Goal: Task Accomplishment & Management: Complete application form

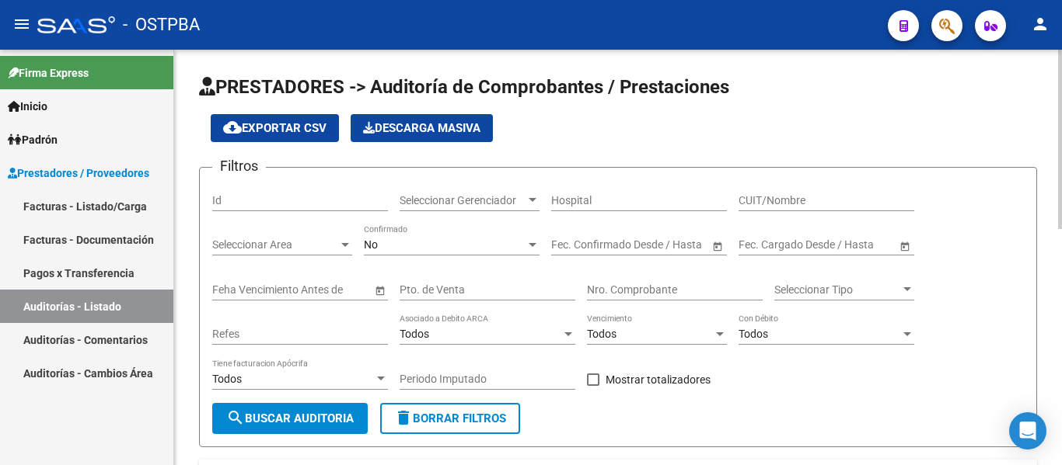
click at [449, 203] on span "Seleccionar Gerenciador" at bounding box center [462, 200] width 126 height 13
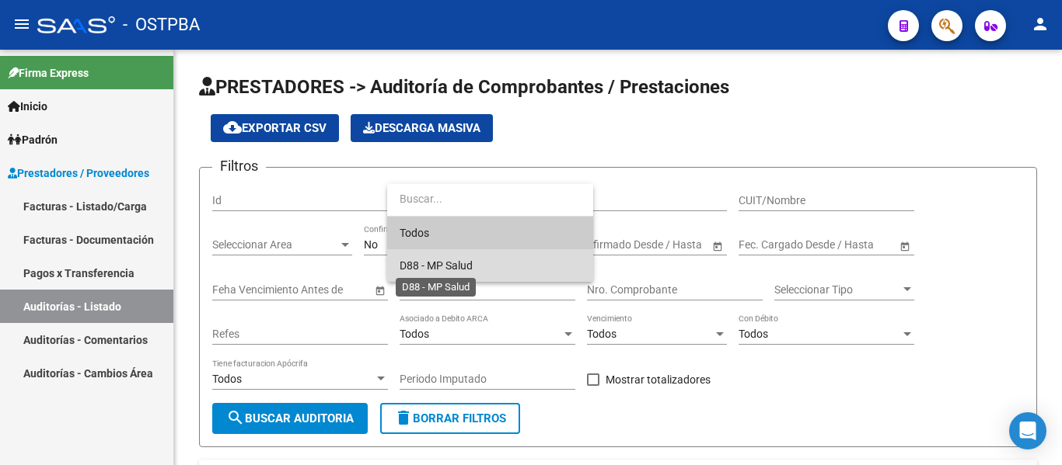
click at [430, 269] on span "D88 - MP Salud" at bounding box center [435, 266] width 73 height 12
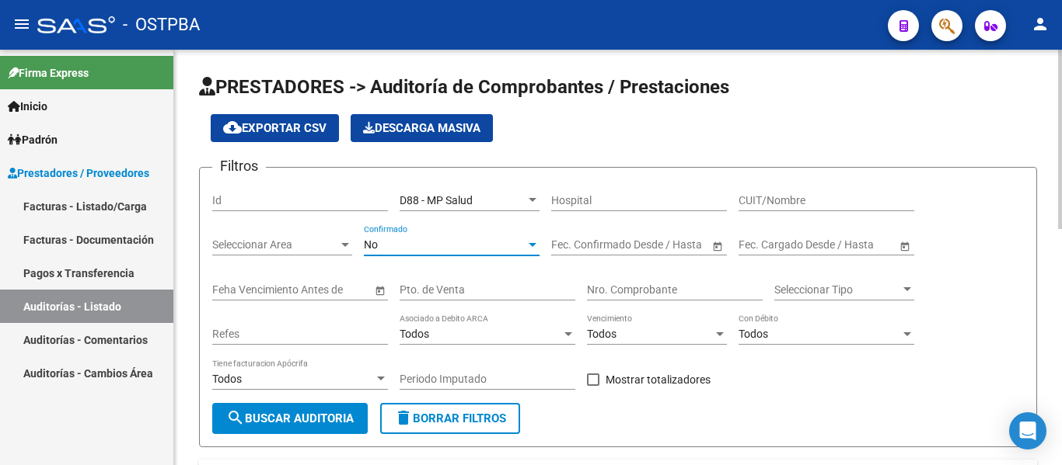
click at [403, 246] on div "No" at bounding box center [445, 245] width 162 height 13
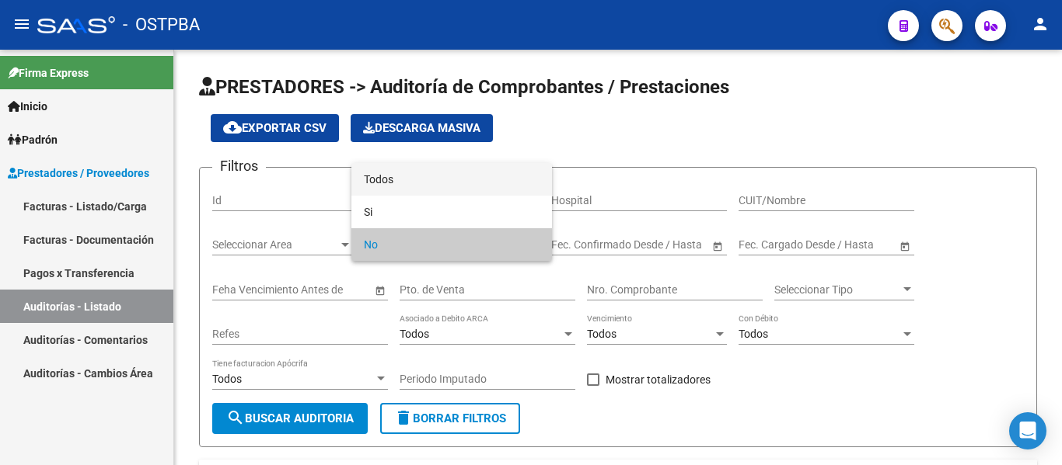
click at [378, 164] on span "Todos" at bounding box center [452, 179] width 176 height 33
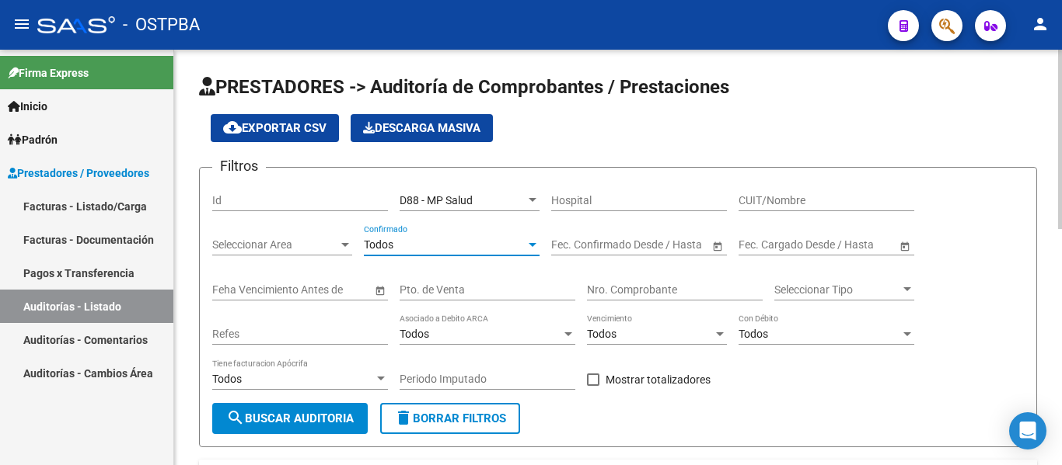
click at [327, 417] on span "search Buscar Auditoria" at bounding box center [289, 419] width 127 height 14
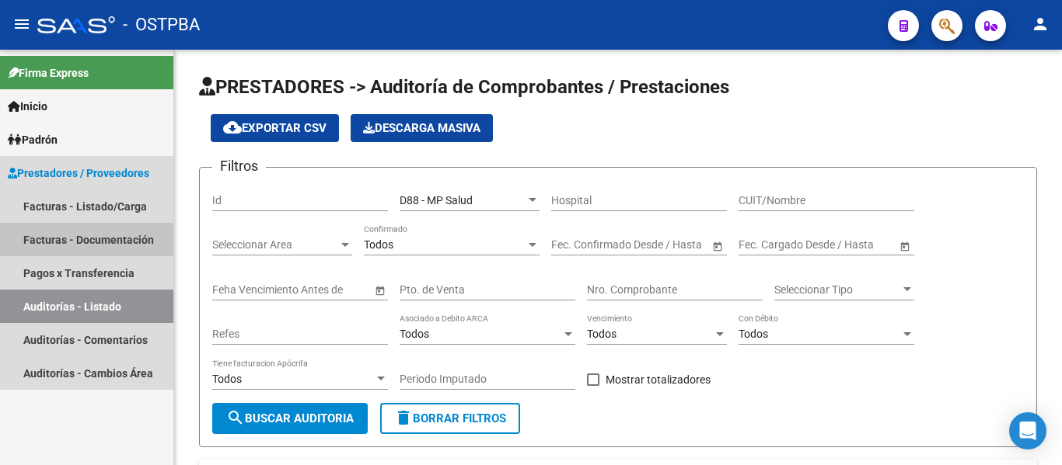
click at [85, 243] on link "Facturas - Documentación" at bounding box center [86, 239] width 173 height 33
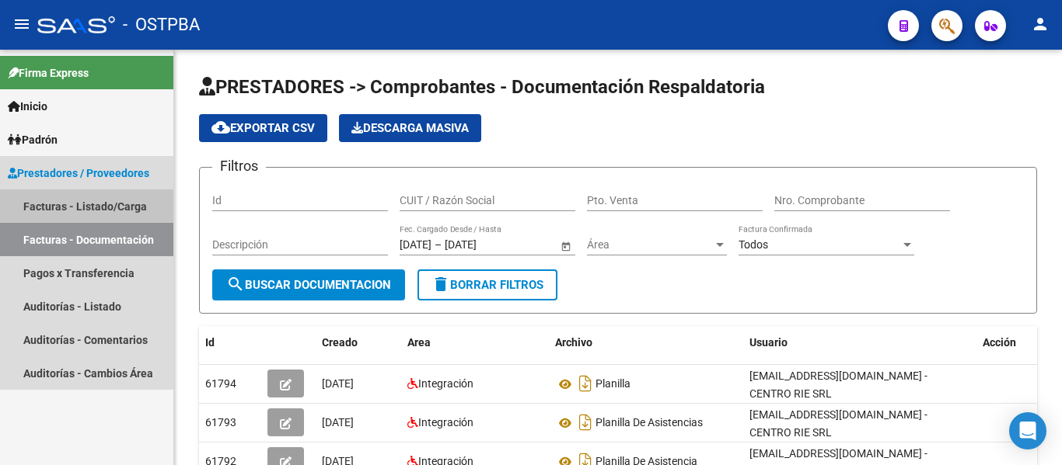
click at [80, 211] on link "Facturas - Listado/Carga" at bounding box center [86, 206] width 173 height 33
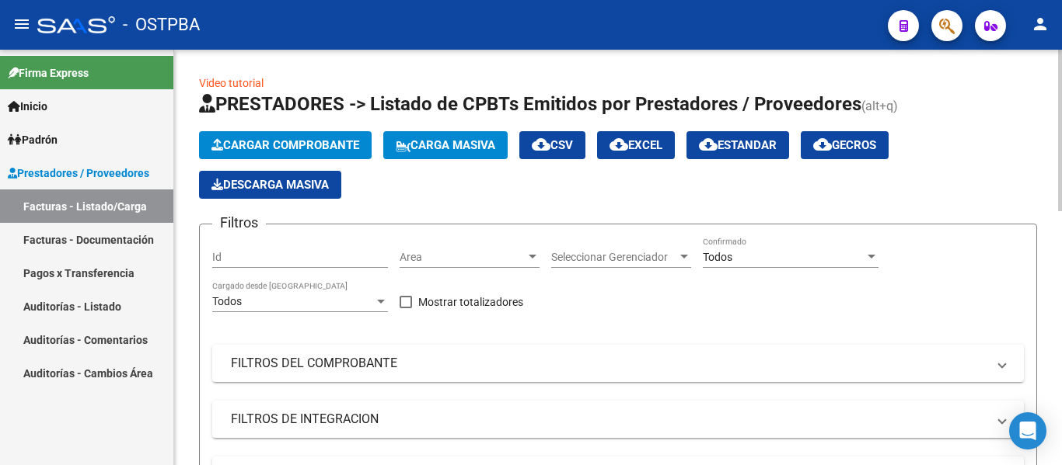
click at [276, 148] on span "Cargar Comprobante" at bounding box center [285, 145] width 148 height 14
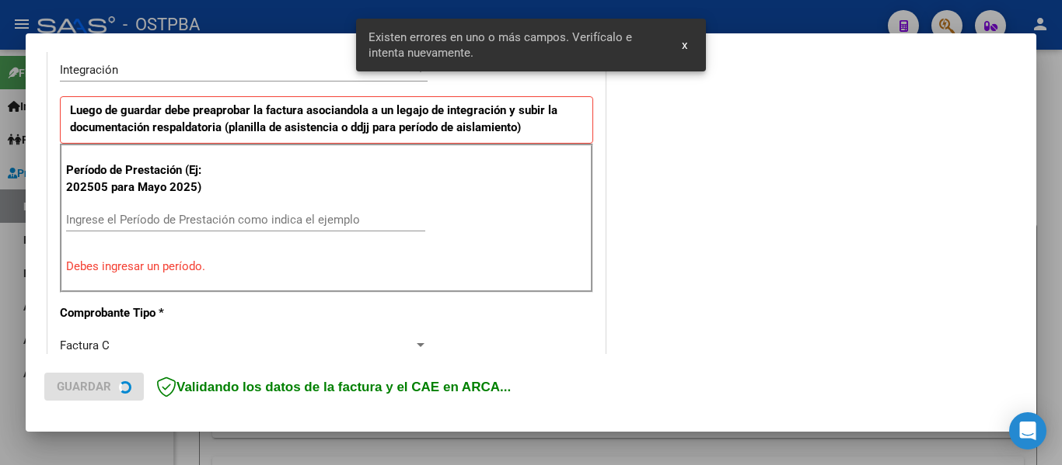
scroll to position [454, 0]
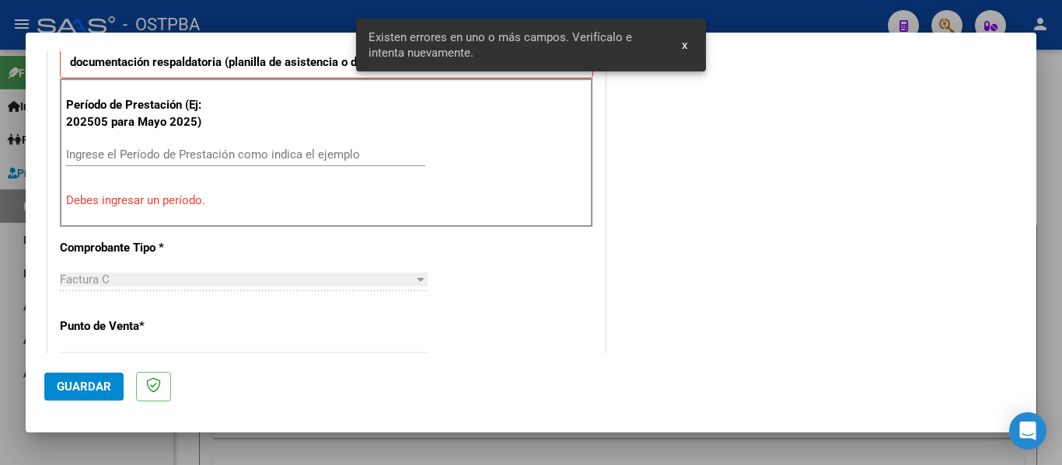
click at [94, 145] on div "Ingrese el Período de Prestación como indica el ejemplo" at bounding box center [245, 154] width 359 height 23
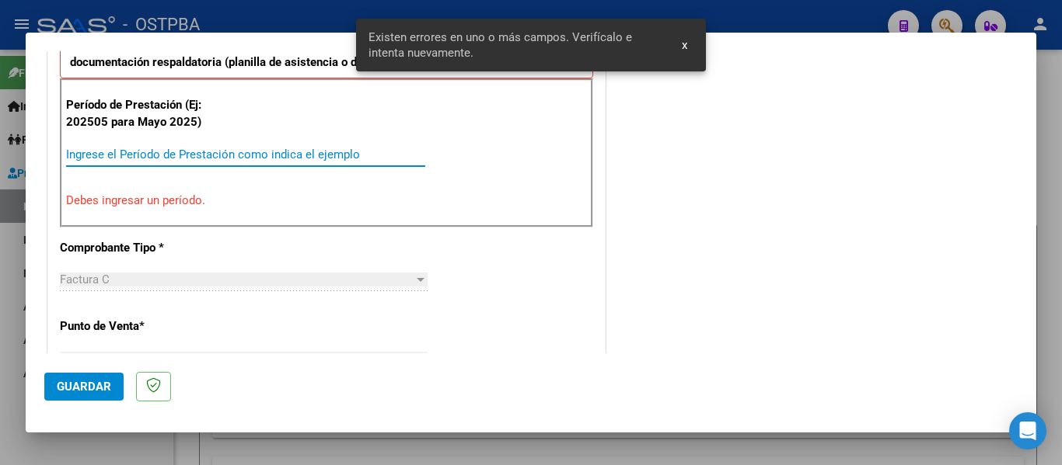
click at [94, 152] on input "Ingrese el Período de Prestación como indica el ejemplo" at bounding box center [245, 155] width 359 height 14
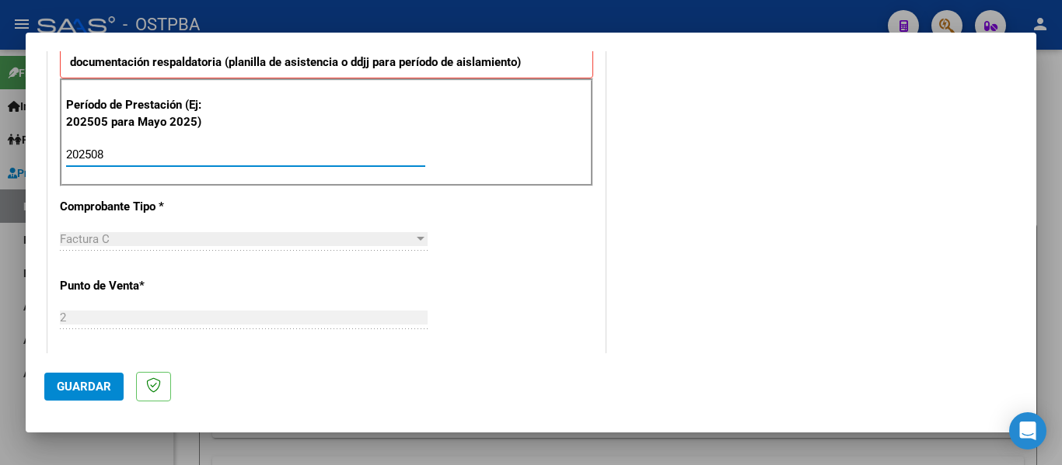
type input "202508"
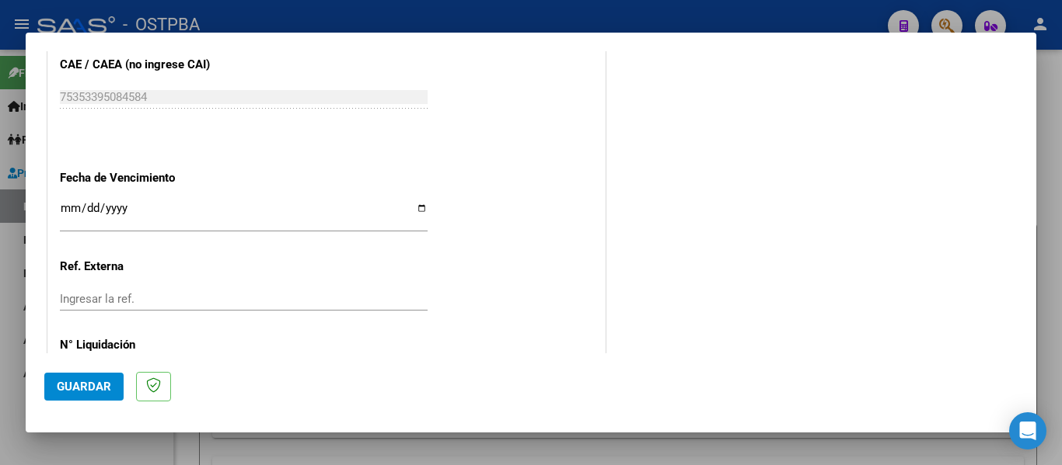
scroll to position [1065, 0]
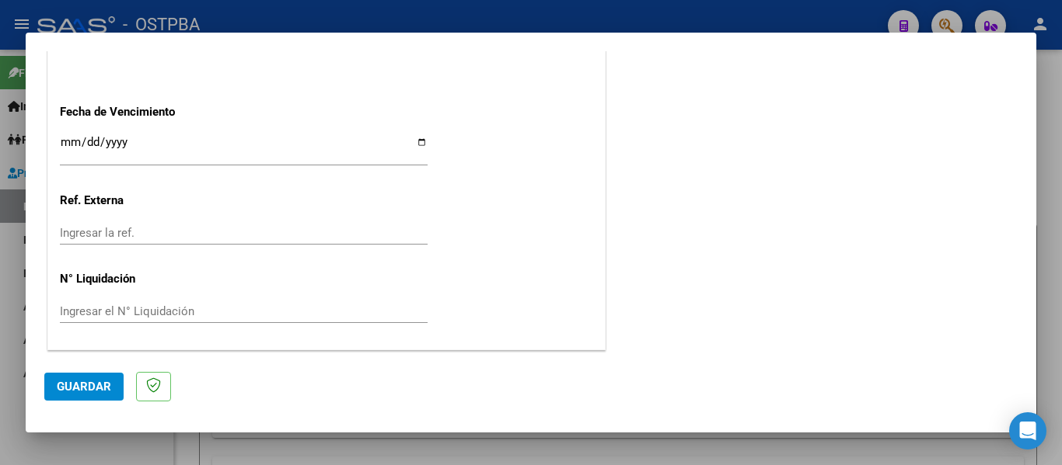
click at [63, 138] on input "Ingresar la fecha" at bounding box center [244, 148] width 368 height 25
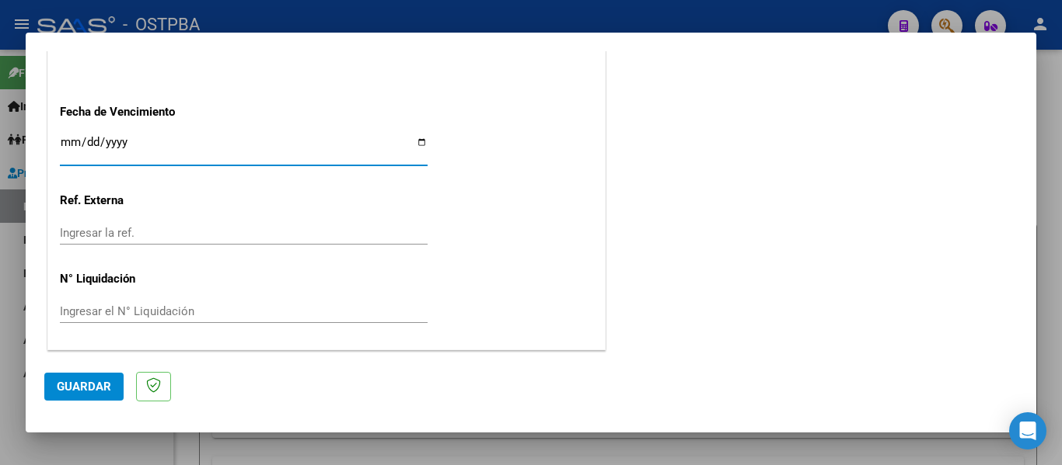
click at [63, 138] on input "Ingresar la fecha" at bounding box center [244, 148] width 368 height 25
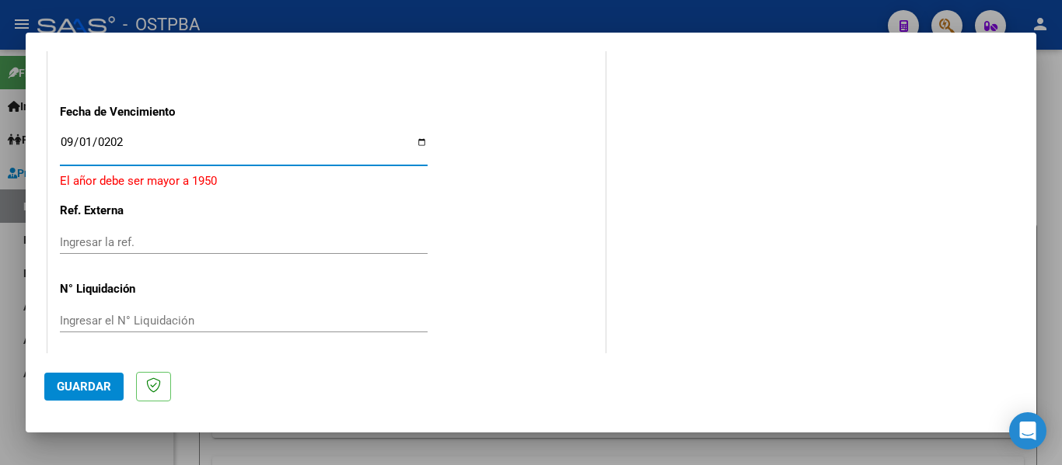
type input "[DATE]"
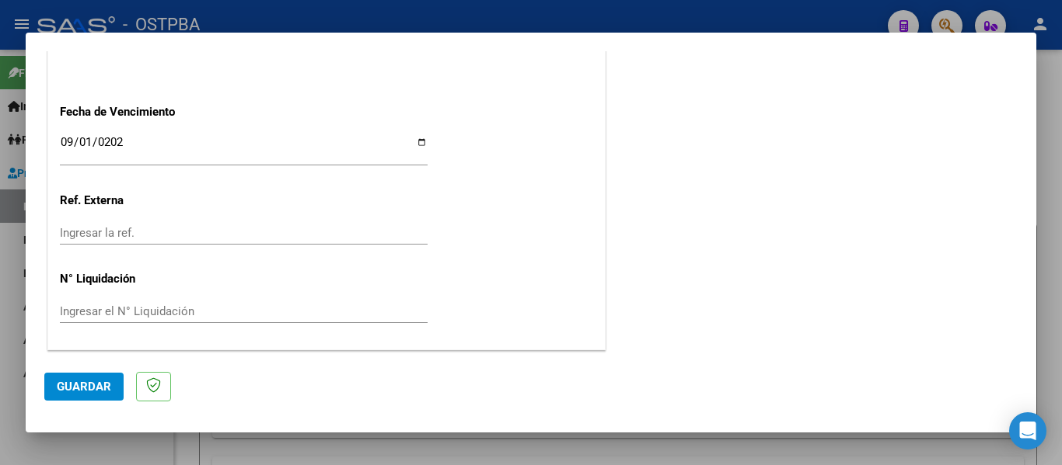
click at [103, 376] on button "Guardar" at bounding box center [83, 387] width 79 height 28
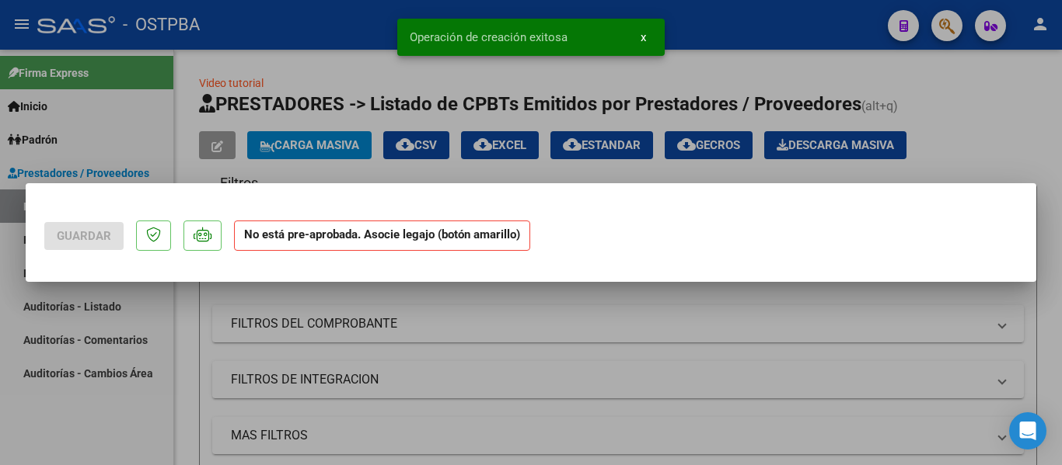
scroll to position [0, 0]
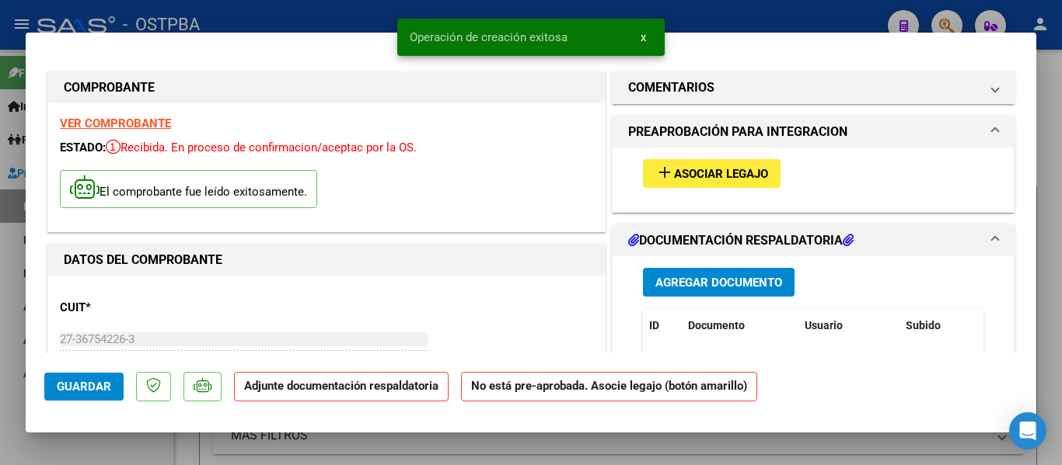
click at [85, 389] on span "Guardar" at bounding box center [84, 387] width 54 height 14
click at [344, 16] on div at bounding box center [531, 232] width 1062 height 465
type input "$ 0,00"
